Goal: Information Seeking & Learning: Check status

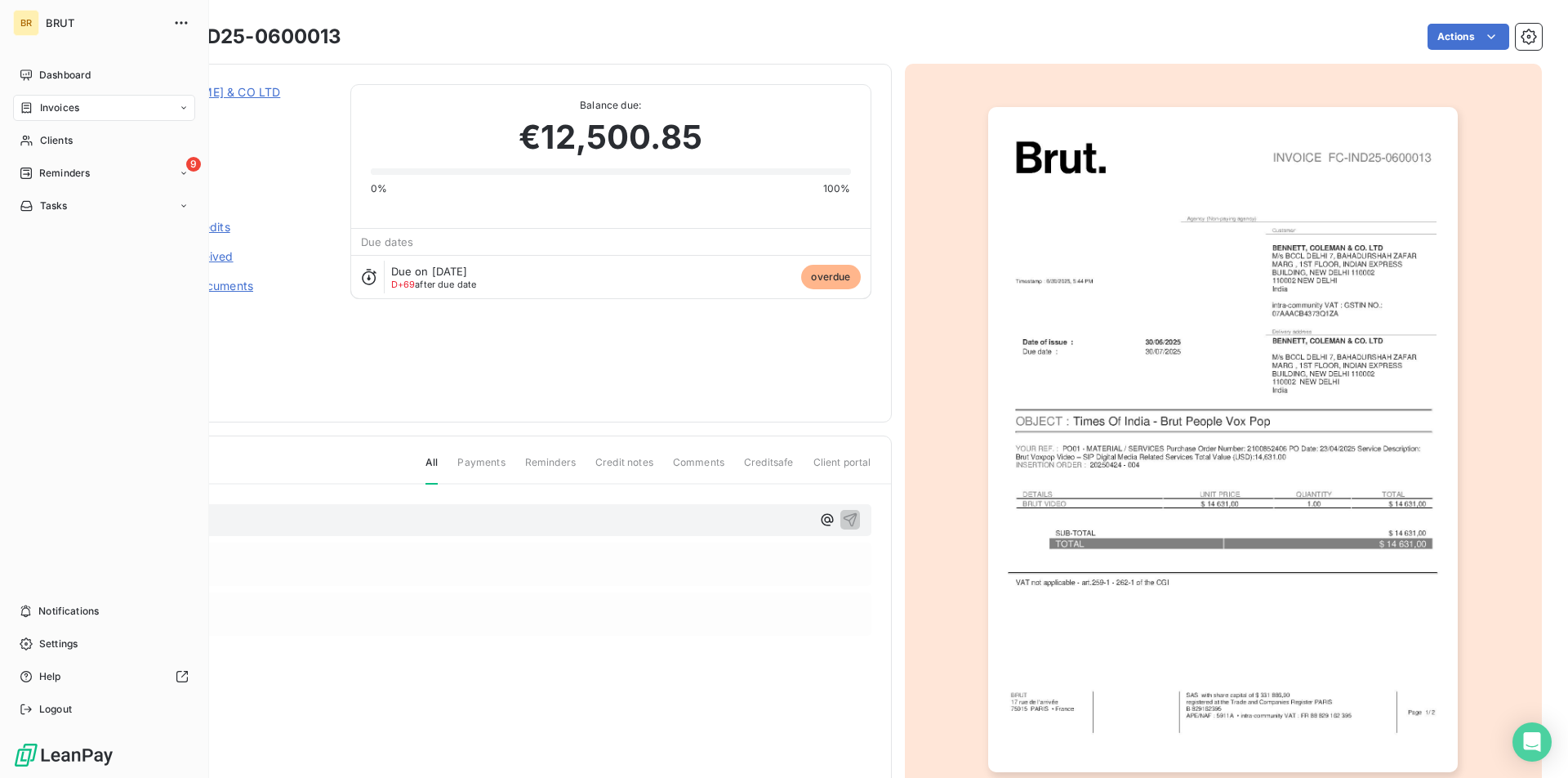
click at [19, 56] on div "BR BRUT Dashboard Invoices Clients 9 Reminders Tasks Notifications Settings Hel…" at bounding box center [105, 389] width 210 height 778
click at [45, 69] on span "Dashboard" at bounding box center [65, 75] width 51 height 15
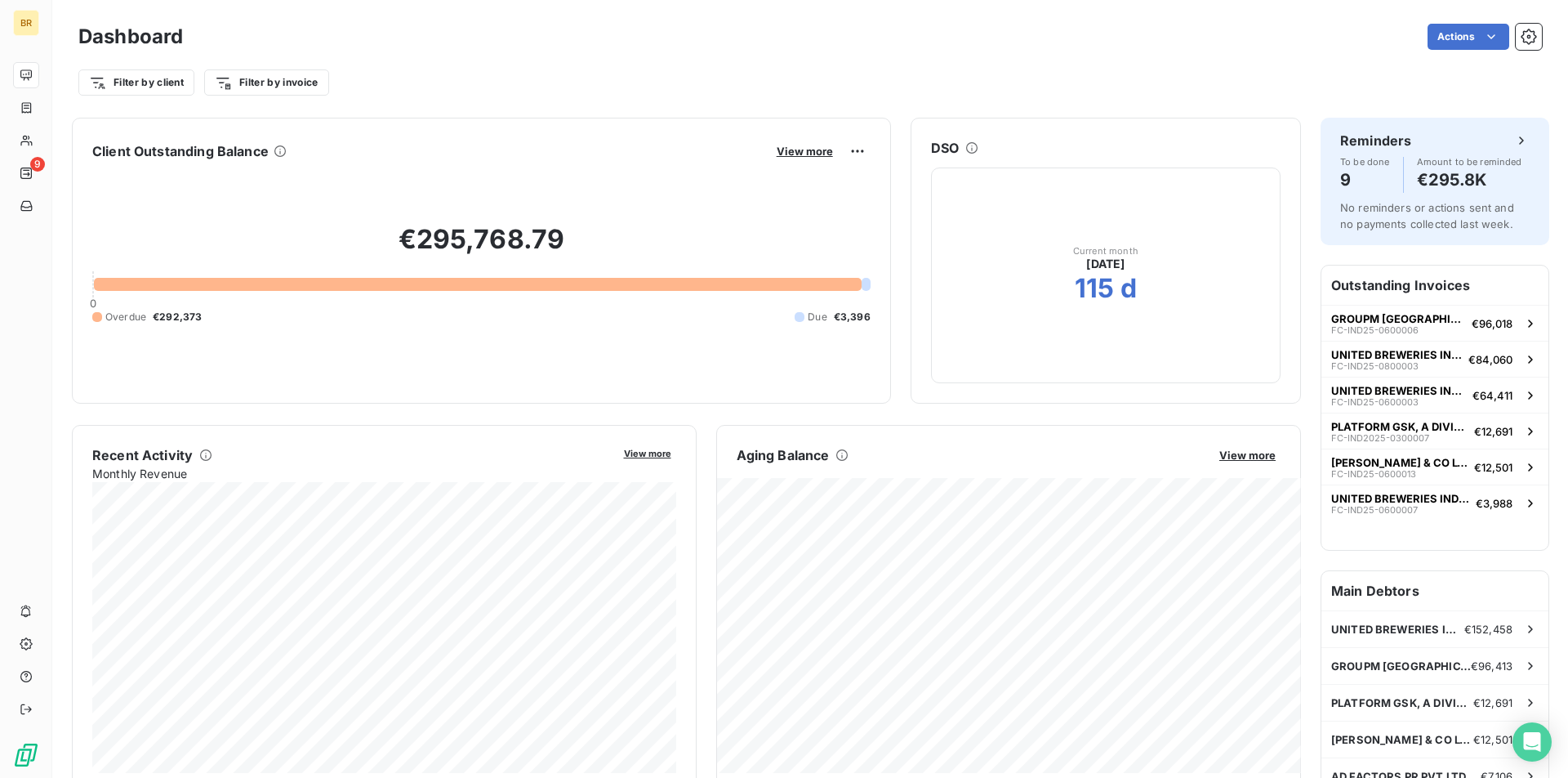
click at [1247, 460] on button "View more" at bounding box center [1247, 455] width 67 height 15
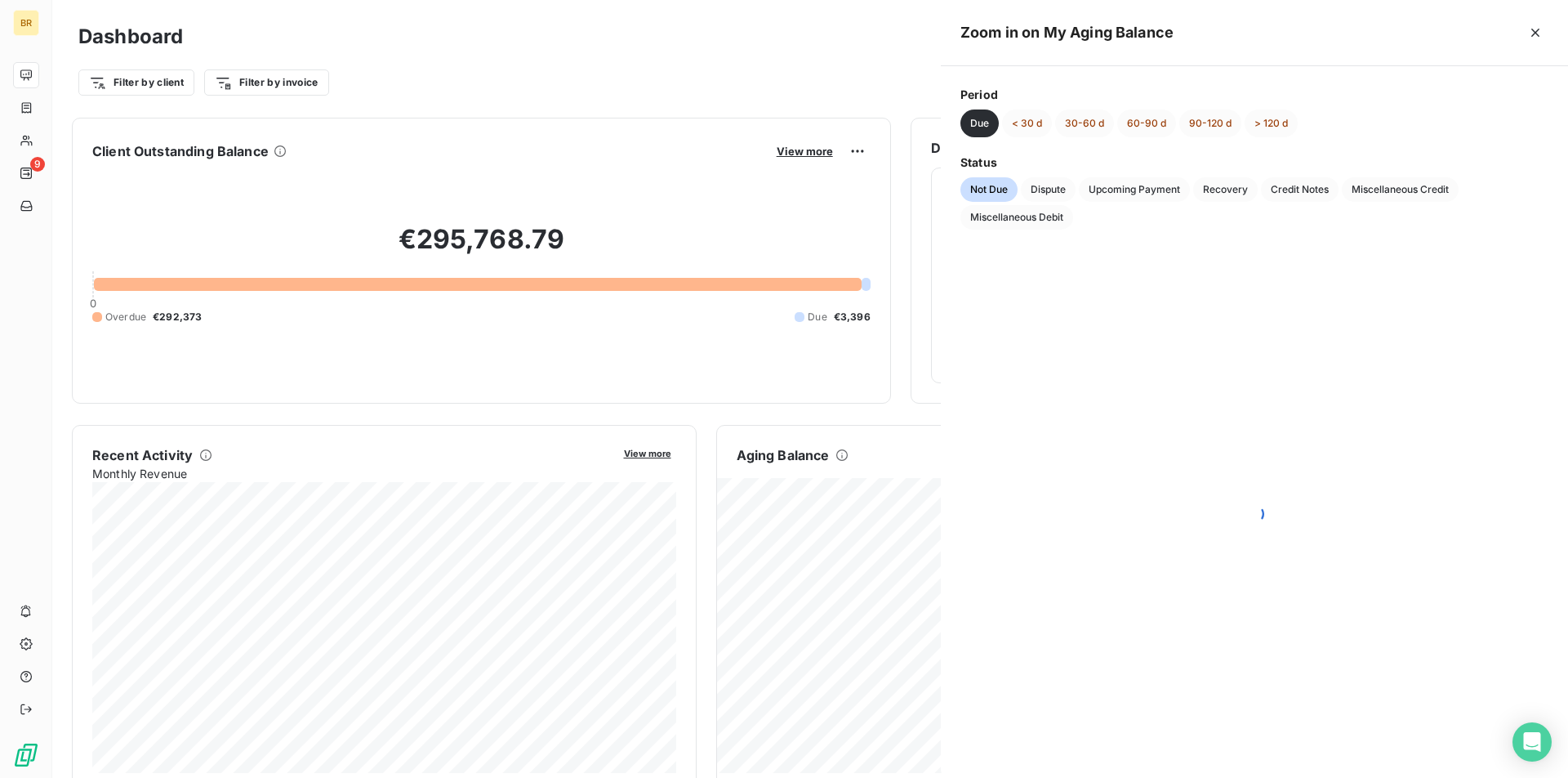
click at [1247, 449] on div at bounding box center [1255, 513] width 628 height 528
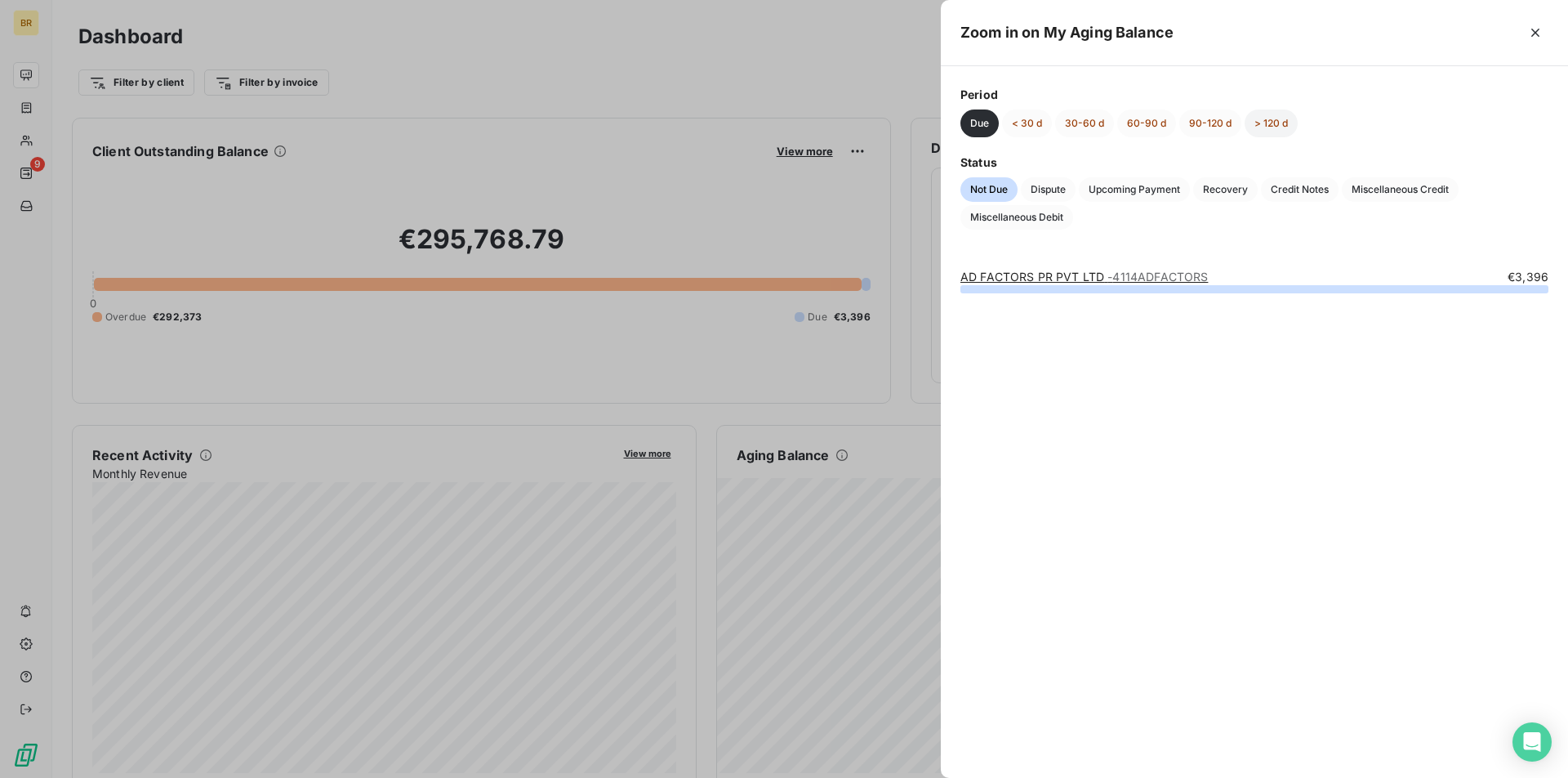
click at [1259, 119] on button "> 120 d" at bounding box center [1271, 123] width 53 height 28
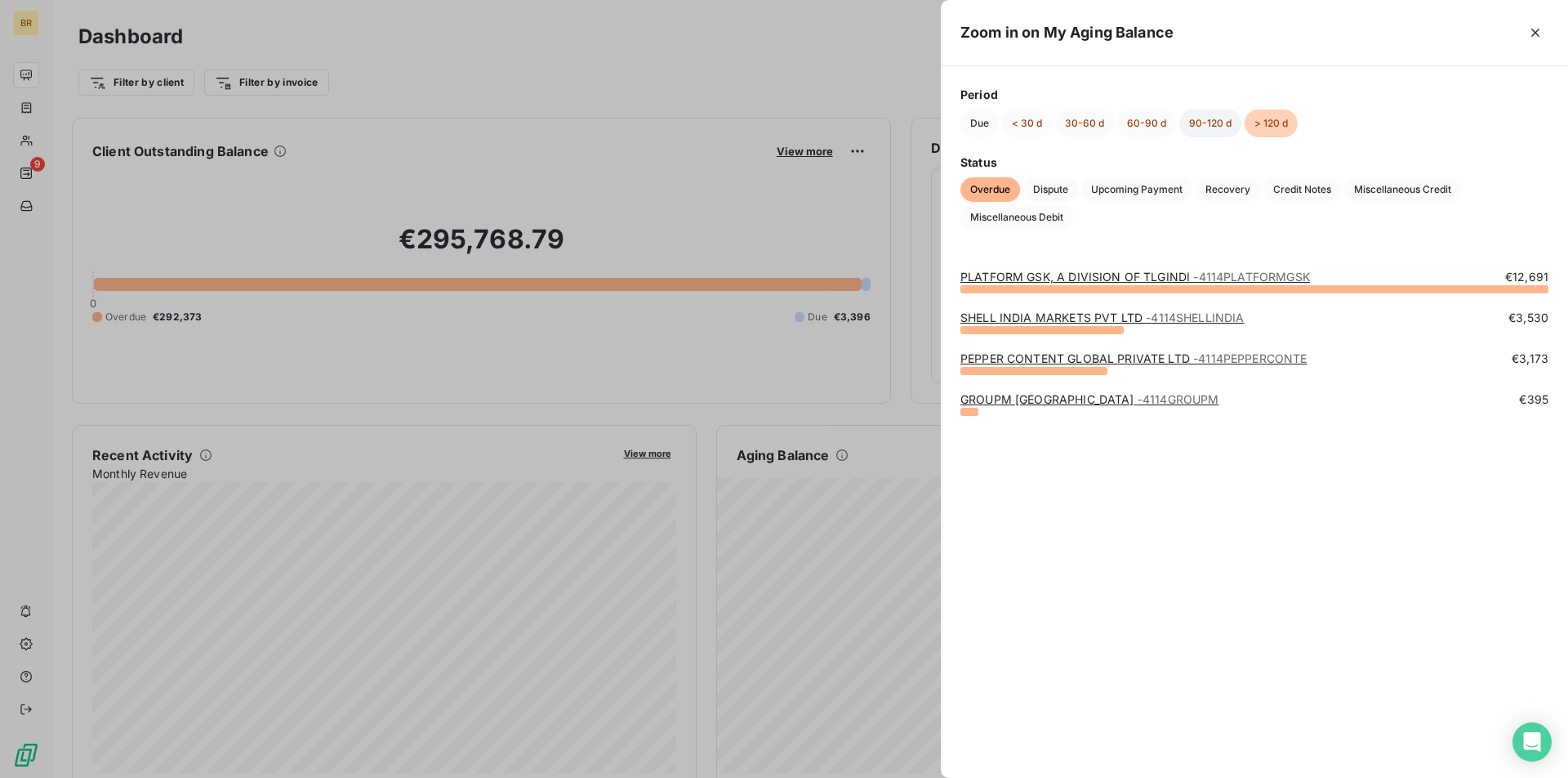
click at [1226, 123] on button "90-120 d" at bounding box center [1211, 123] width 62 height 28
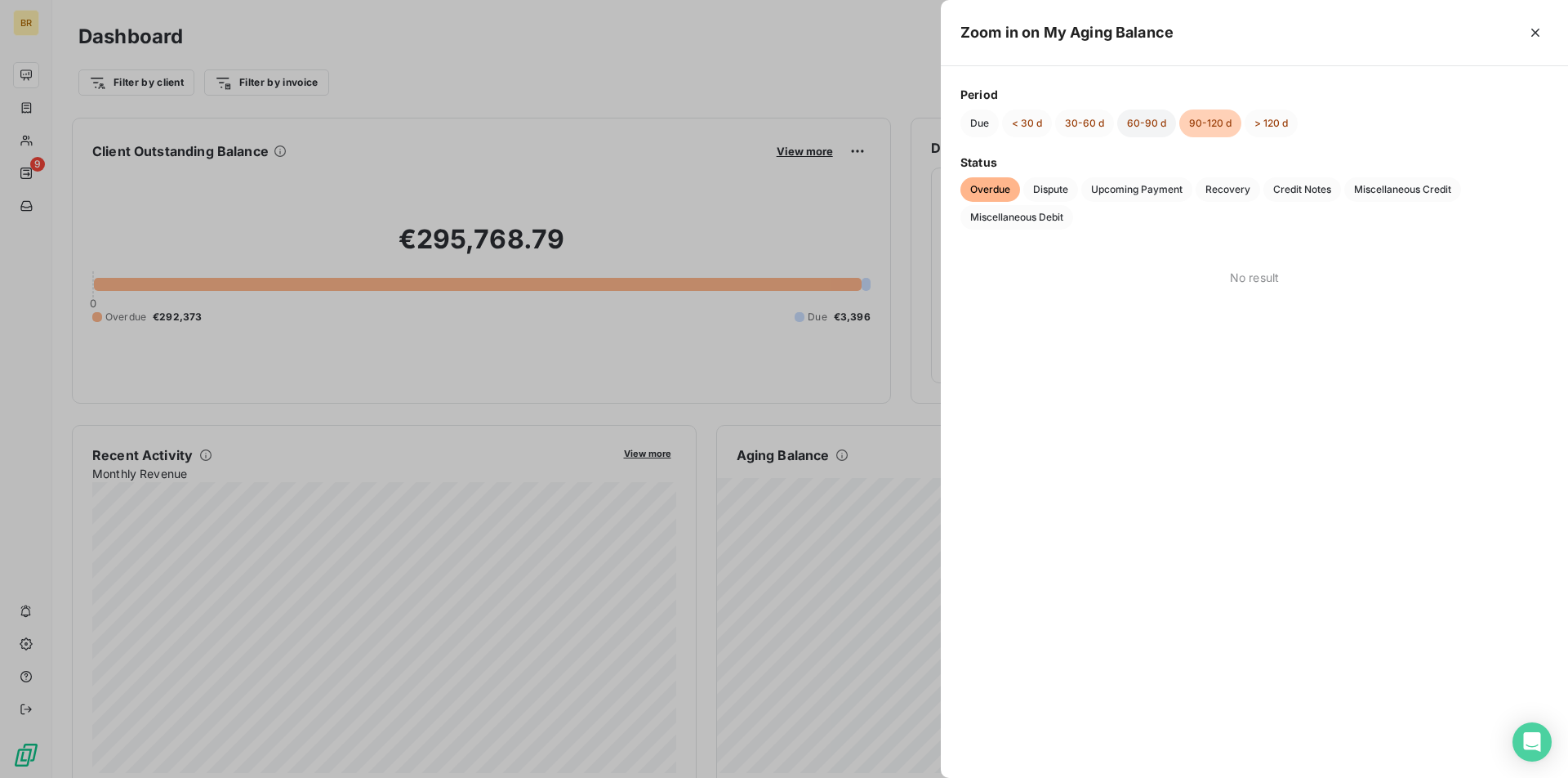
click at [1131, 127] on button "60-90 d" at bounding box center [1147, 123] width 59 height 28
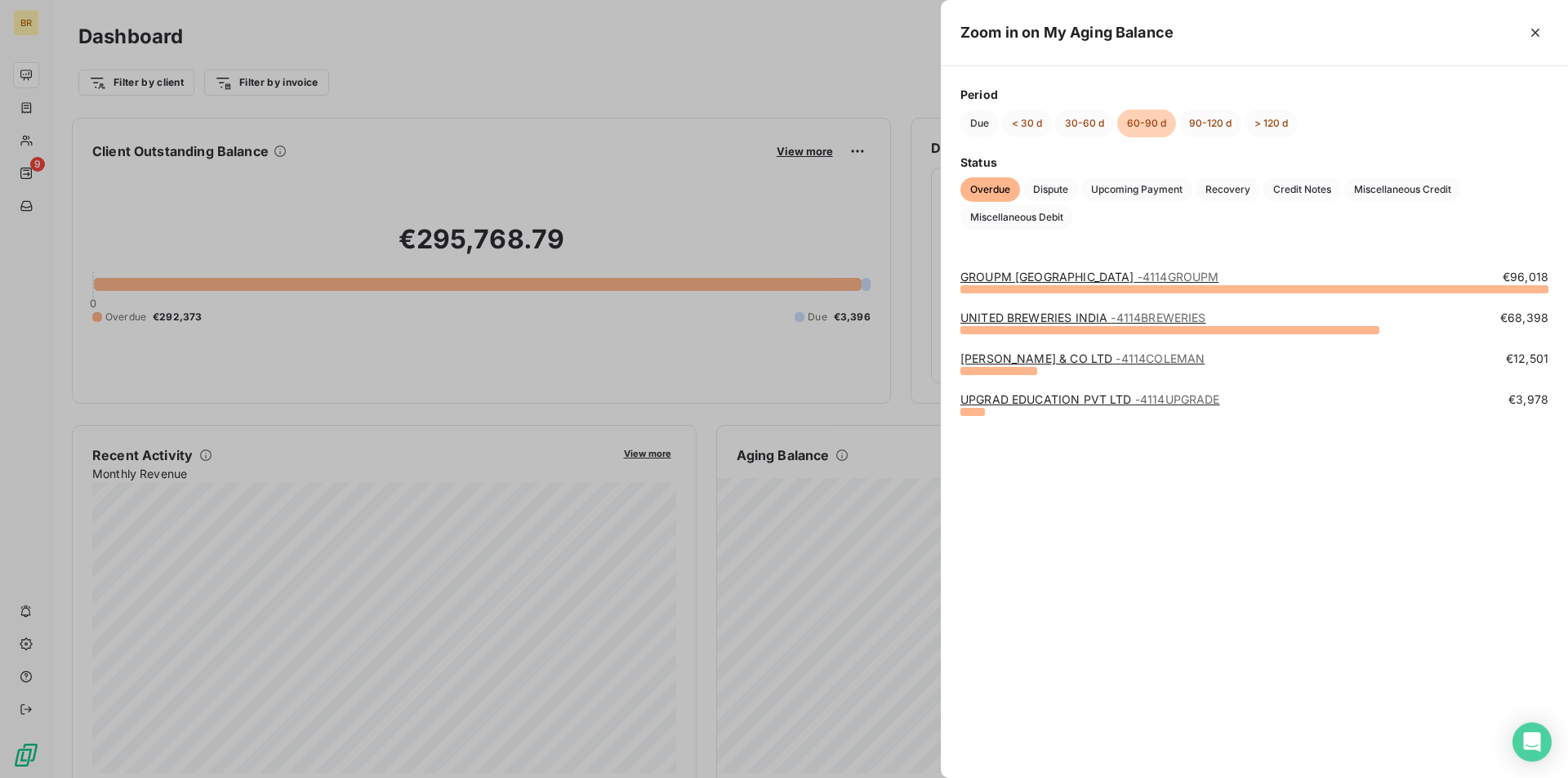
click at [1006, 359] on link "[PERSON_NAME] & CO LTD - 4114COLEMAN" at bounding box center [1082, 359] width 244 height 14
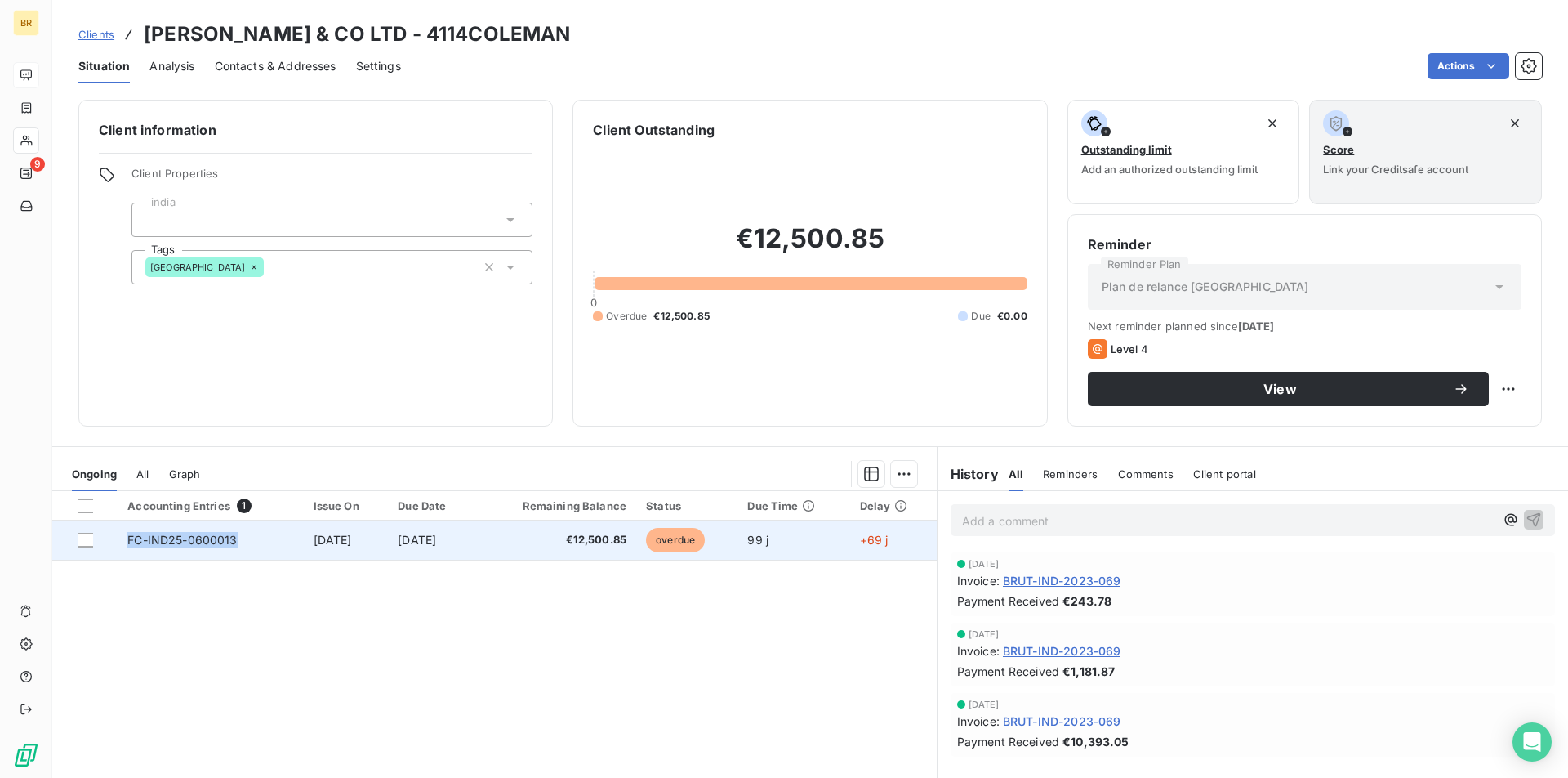
copy tr "FC-IND25-0600013"
drag, startPoint x: 240, startPoint y: 544, endPoint x: 114, endPoint y: 540, distance: 126.1
click at [114, 540] on tr "FC-IND25-0600013 [DATE] [DATE] €12,500.85 overdue 99 j +69 j" at bounding box center [495, 540] width 884 height 39
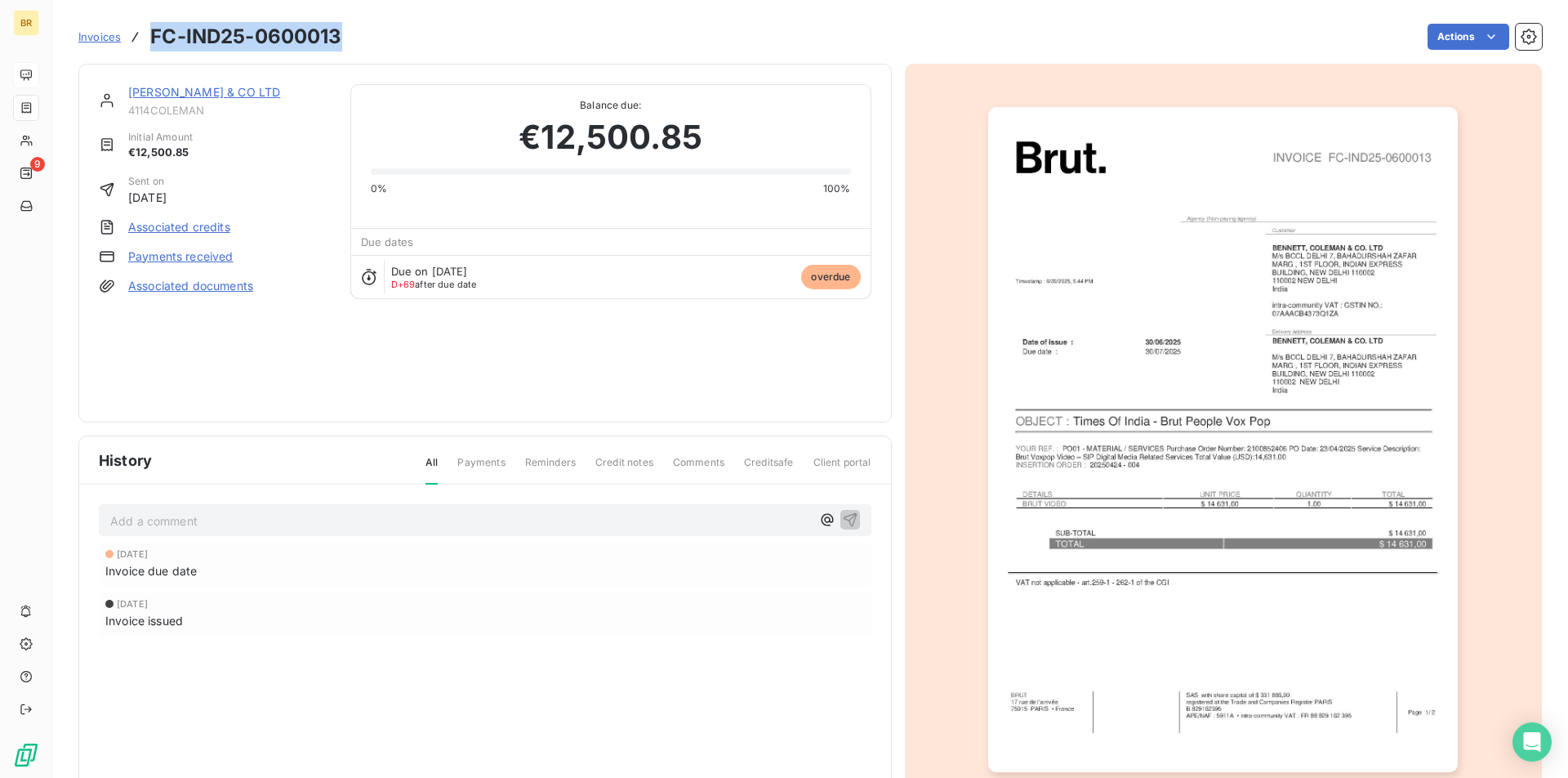
copy h3 "FC-IND25-0600013"
drag, startPoint x: 150, startPoint y: 36, endPoint x: 338, endPoint y: 50, distance: 188.5
click at [338, 50] on h3 "FC-IND25-0600013" at bounding box center [245, 36] width 191 height 29
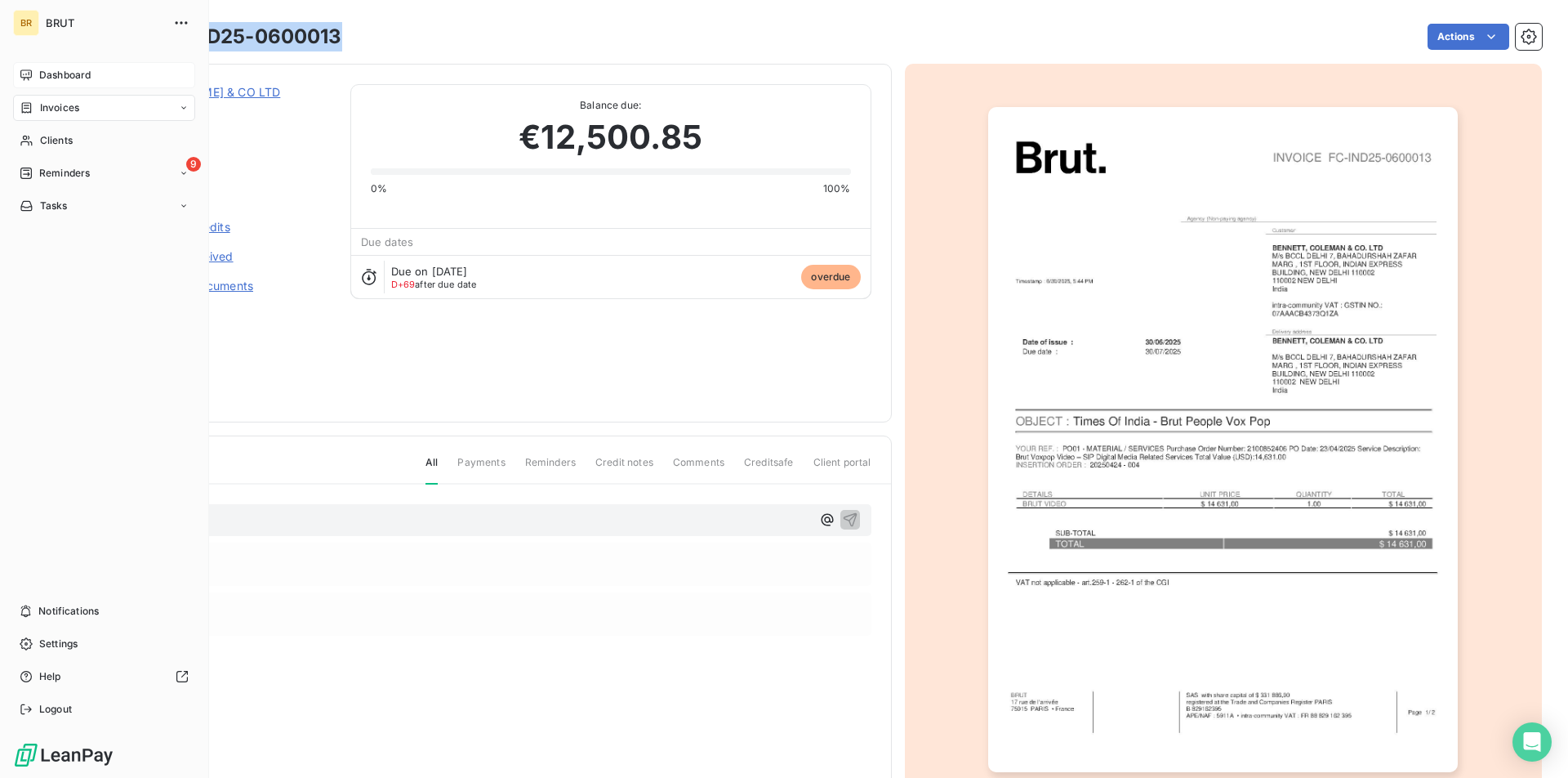
click at [36, 69] on div "Dashboard" at bounding box center [104, 75] width 182 height 26
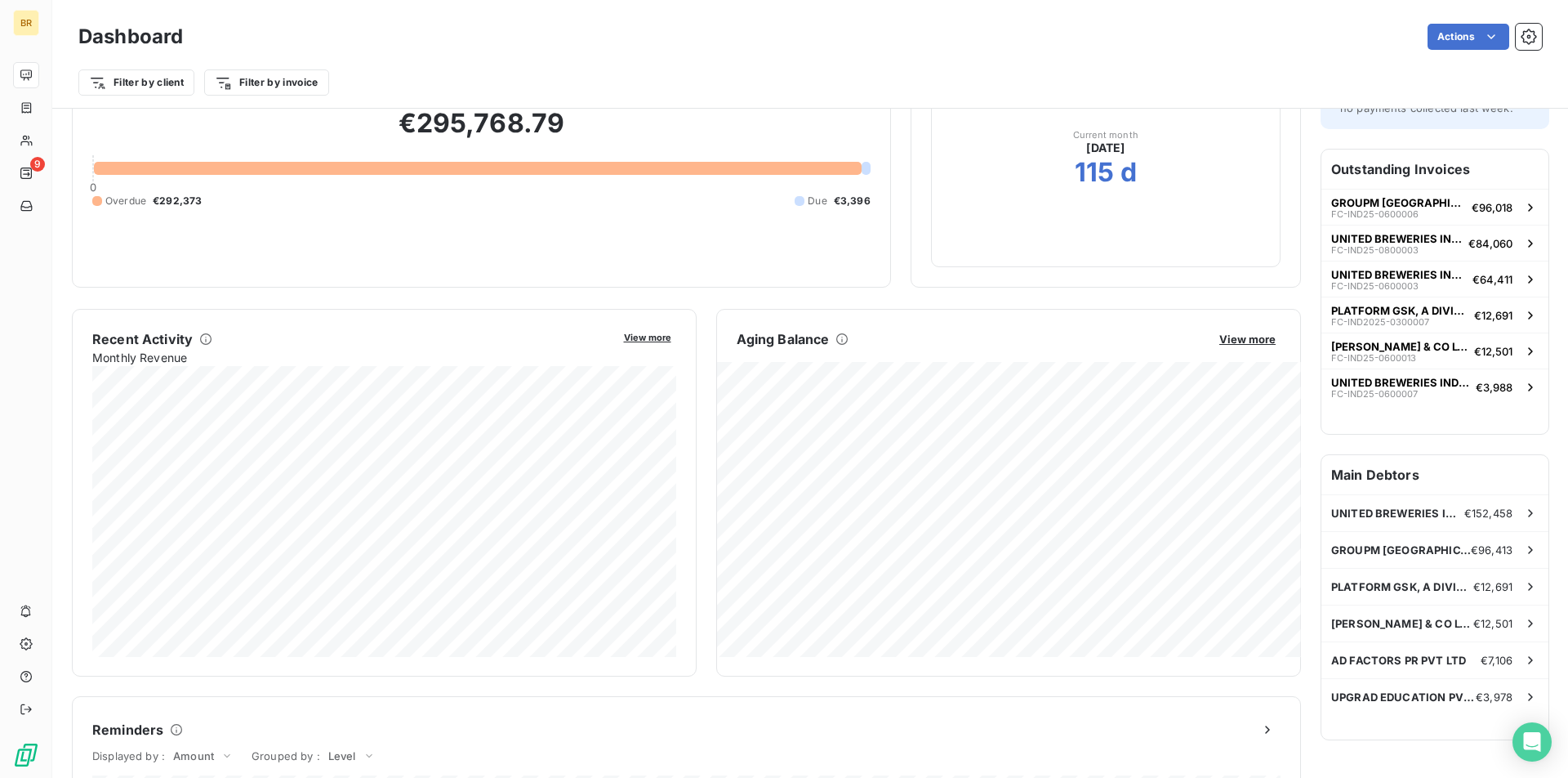
scroll to position [181, 0]
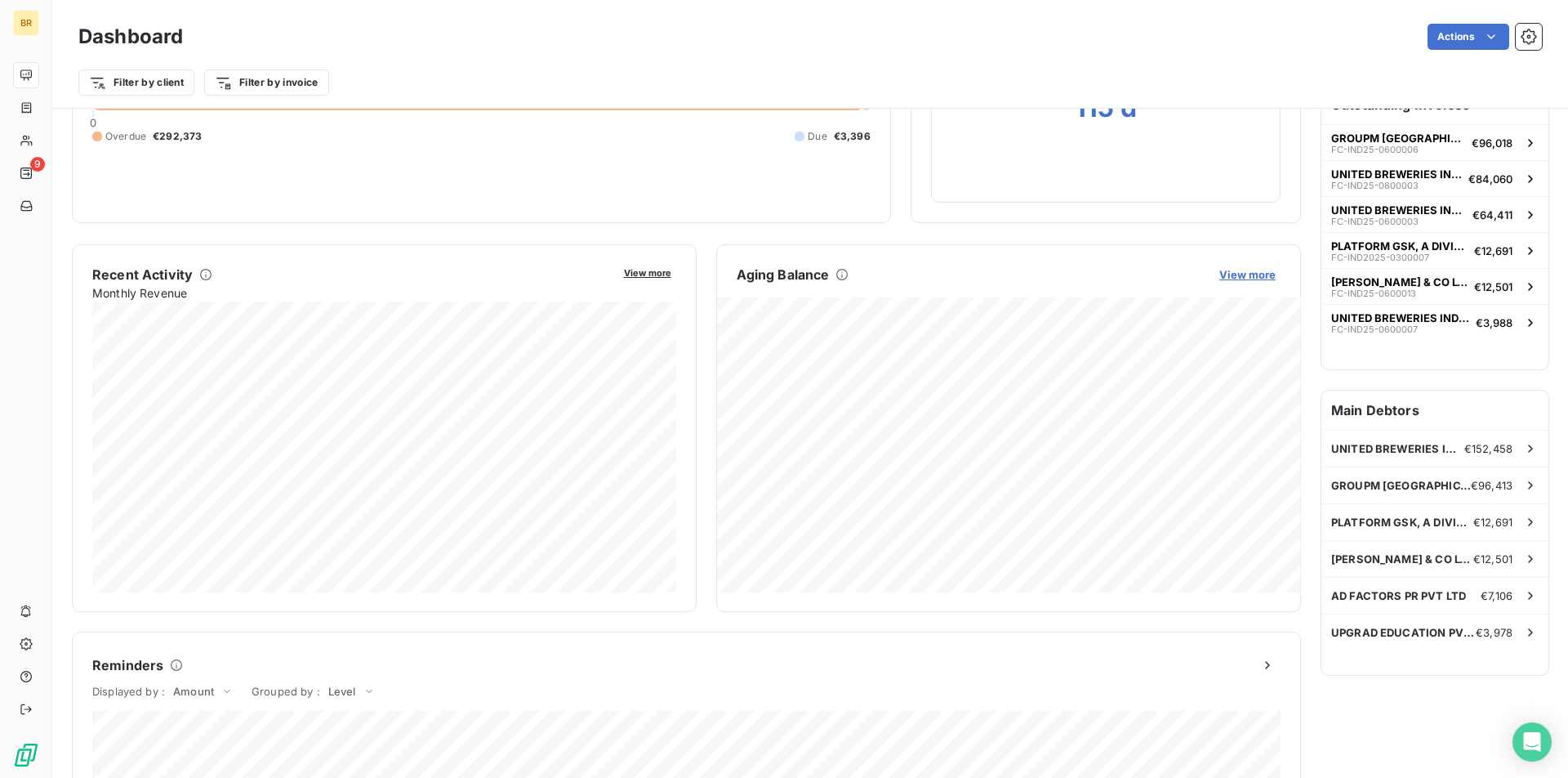
click at [1261, 269] on span "View more" at bounding box center [1247, 274] width 56 height 13
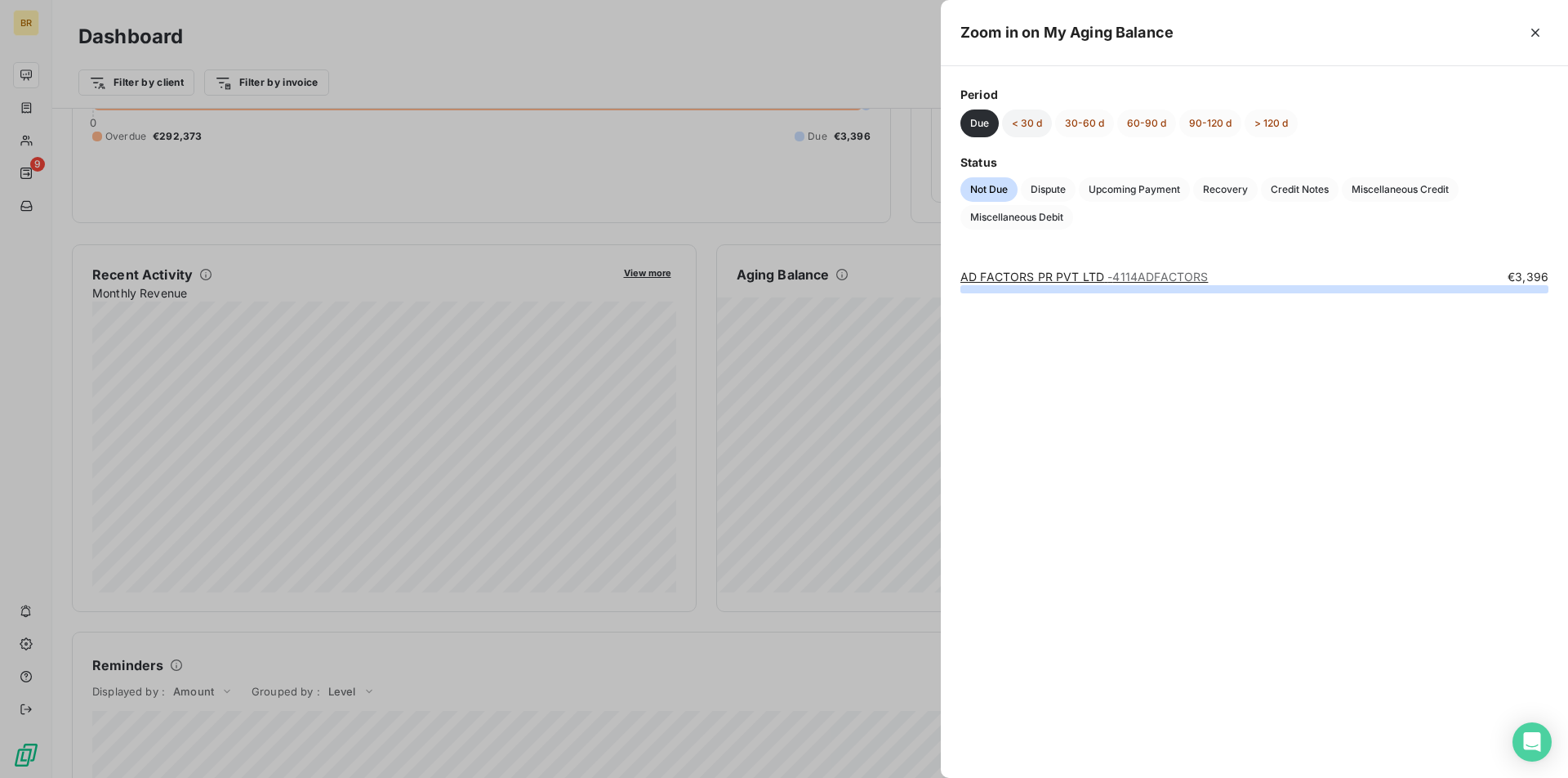
click at [1030, 119] on button "< 30 d" at bounding box center [1027, 123] width 50 height 28
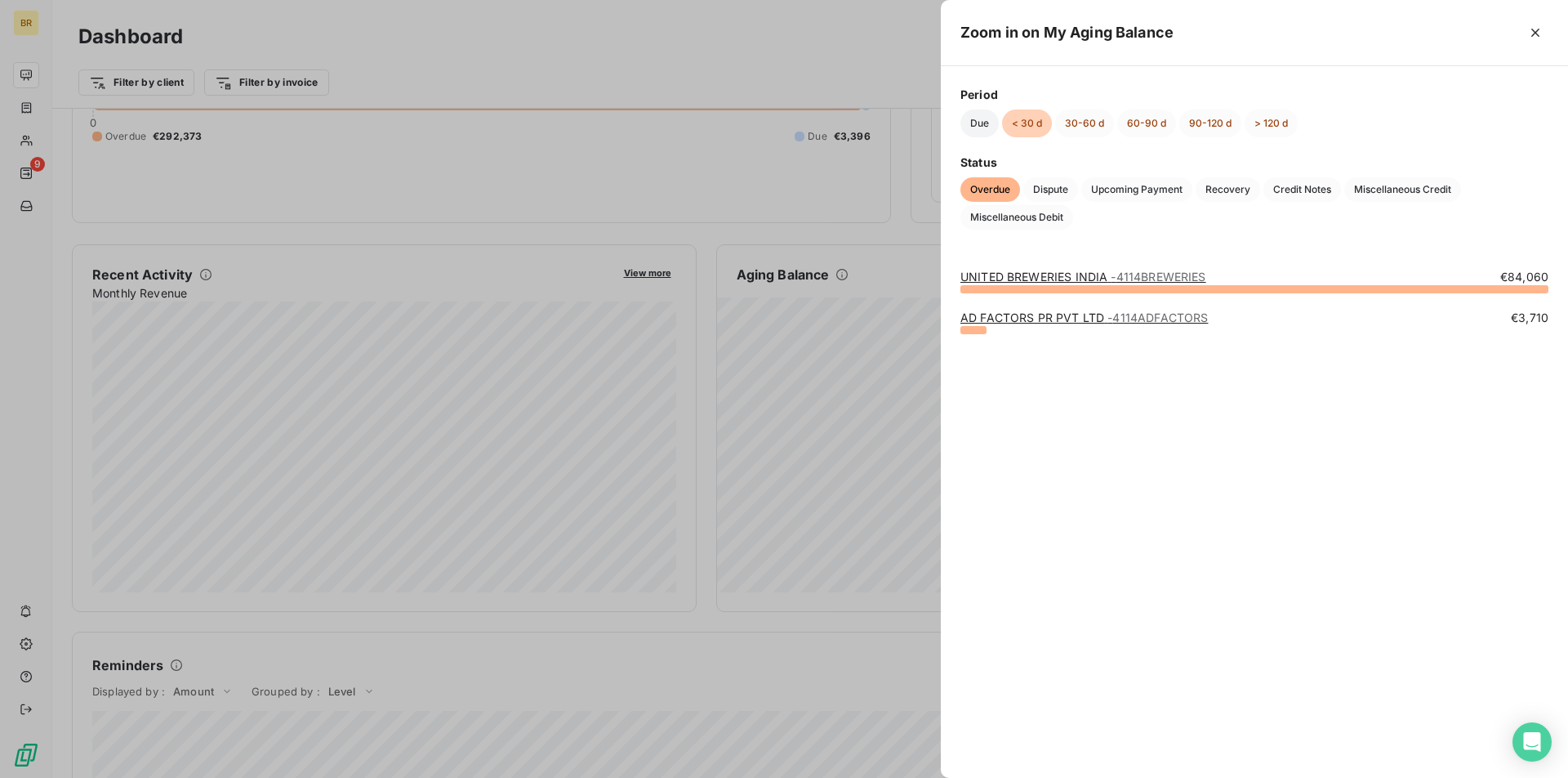
click at [976, 122] on button "Due" at bounding box center [979, 123] width 38 height 28
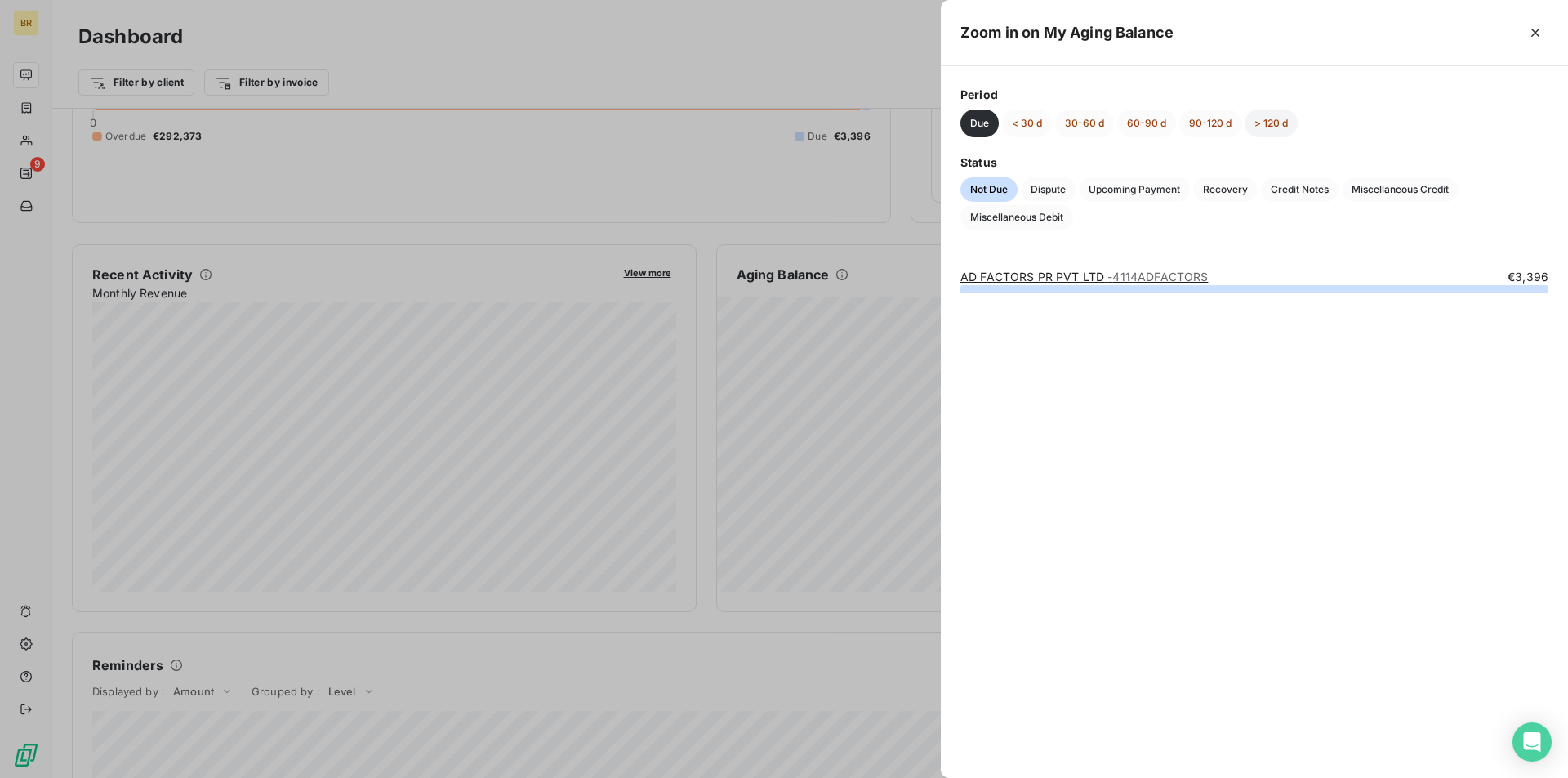
click at [1271, 127] on button "> 120 d" at bounding box center [1271, 123] width 53 height 28
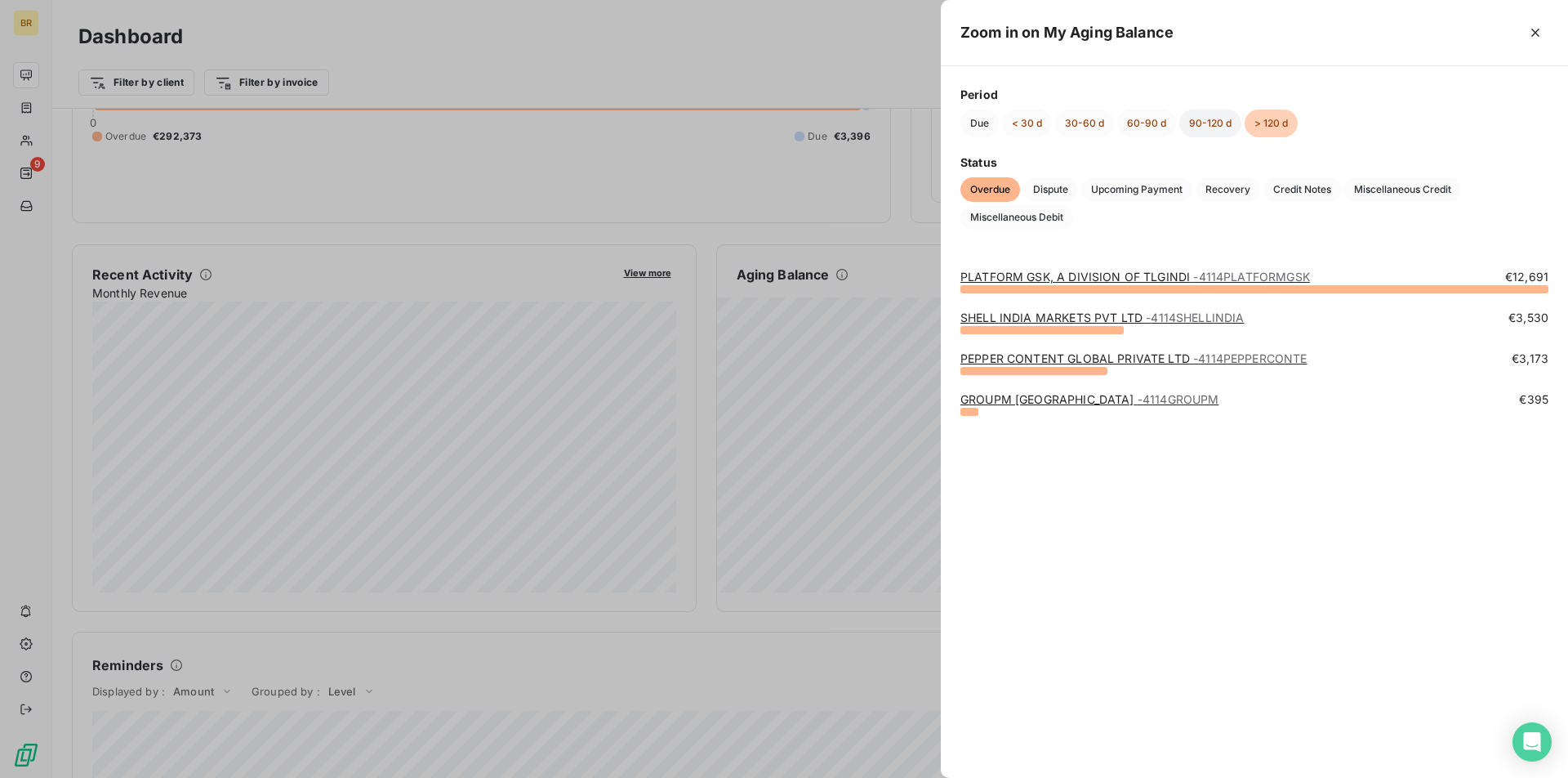
click at [1206, 120] on button "90-120 d" at bounding box center [1211, 123] width 62 height 28
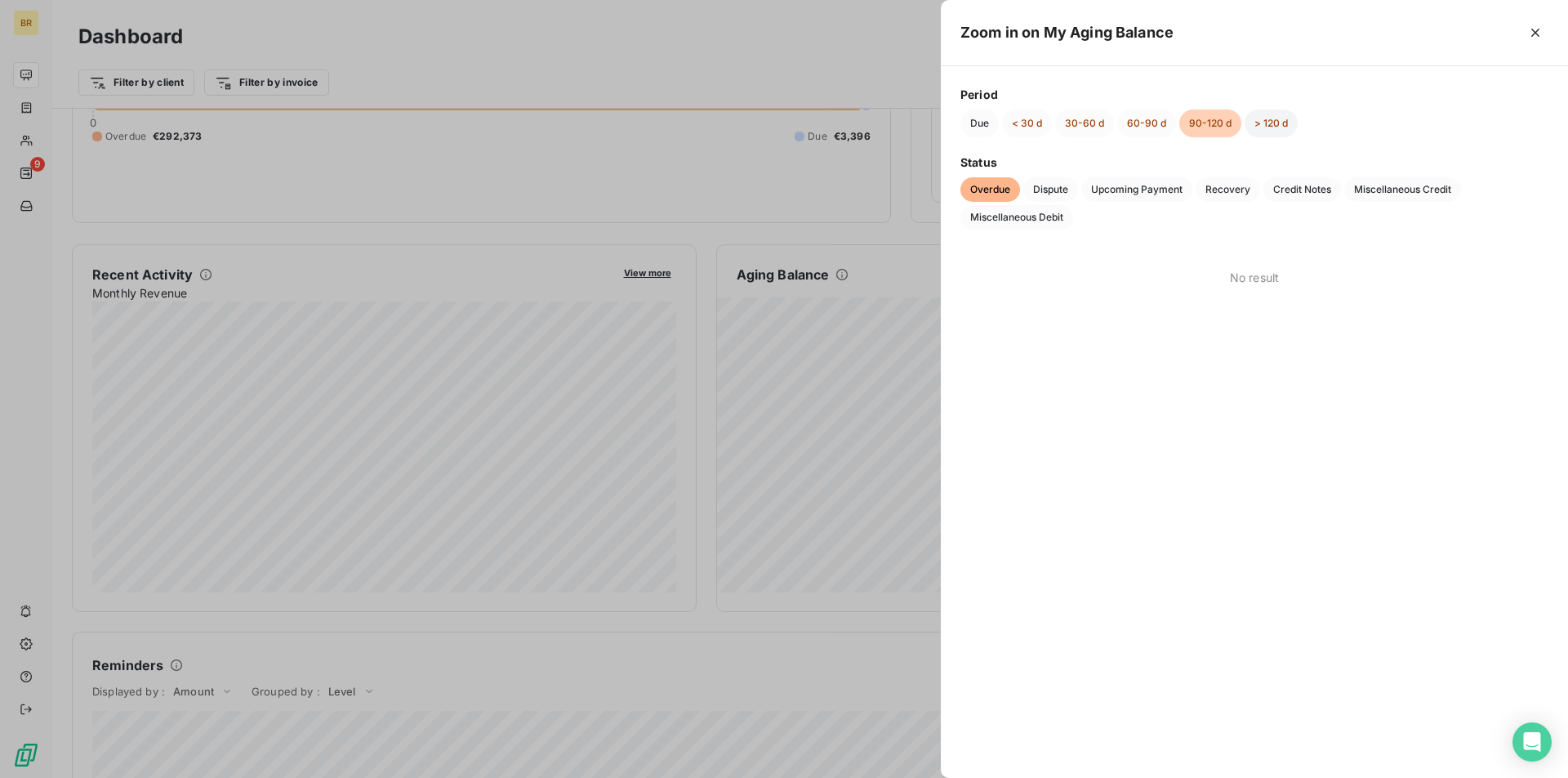
click at [1279, 121] on button "> 120 d" at bounding box center [1271, 123] width 53 height 28
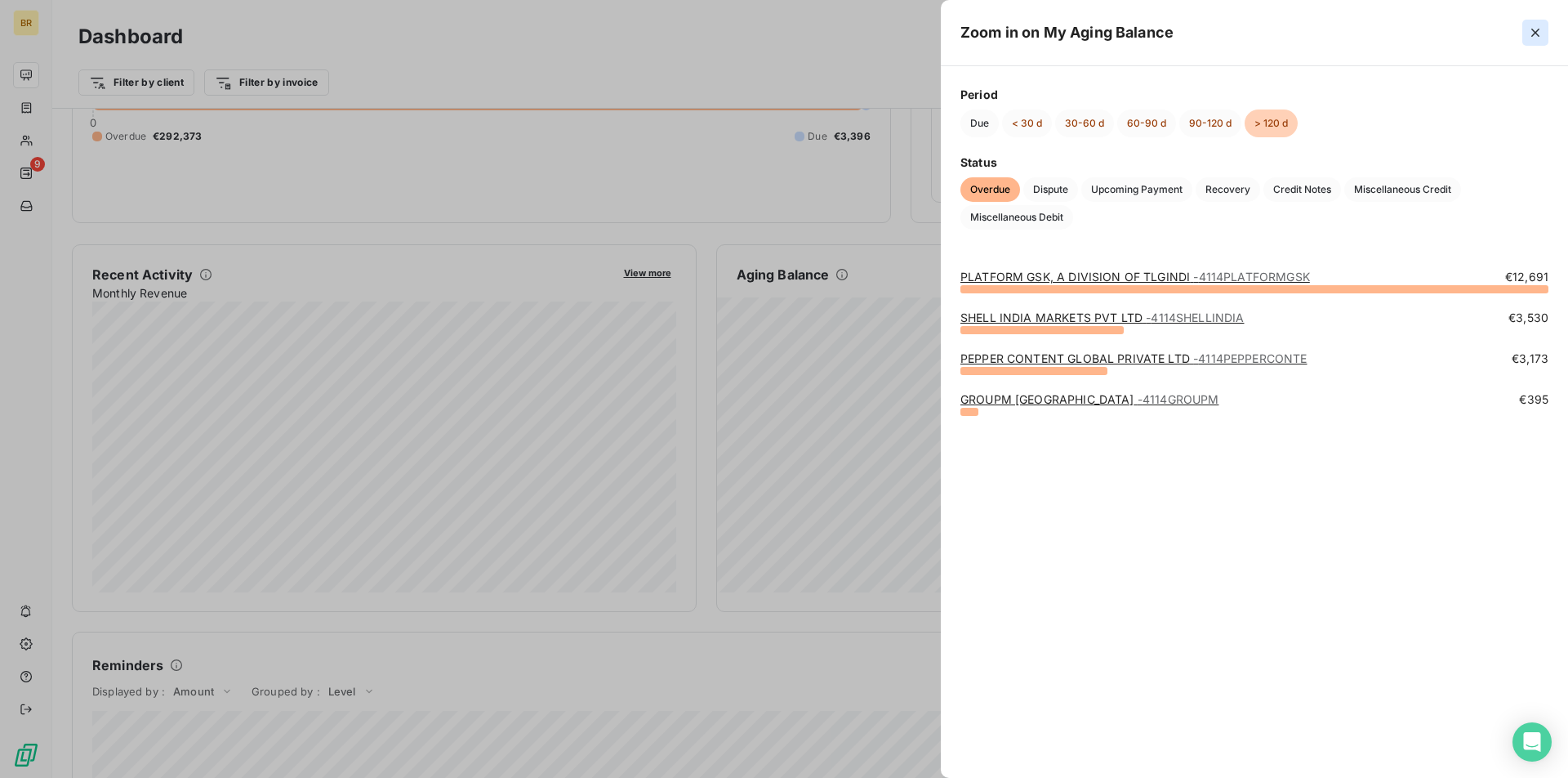
click at [1528, 31] on icon "button" at bounding box center [1535, 33] width 16 height 16
